Goal: Check status

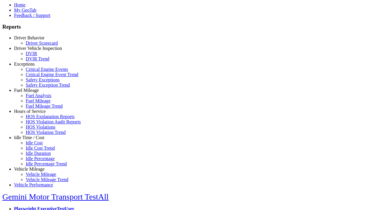
click at [34, 114] on link "Hours of Service" at bounding box center [30, 111] width 32 height 5
click at [38, 135] on link "HOS Violation Trend" at bounding box center [46, 132] width 40 height 5
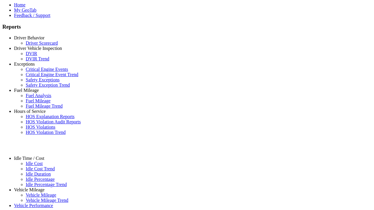
select select "**********"
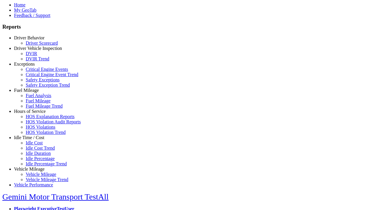
type input "**********"
